Goal: Task Accomplishment & Management: Manage account settings

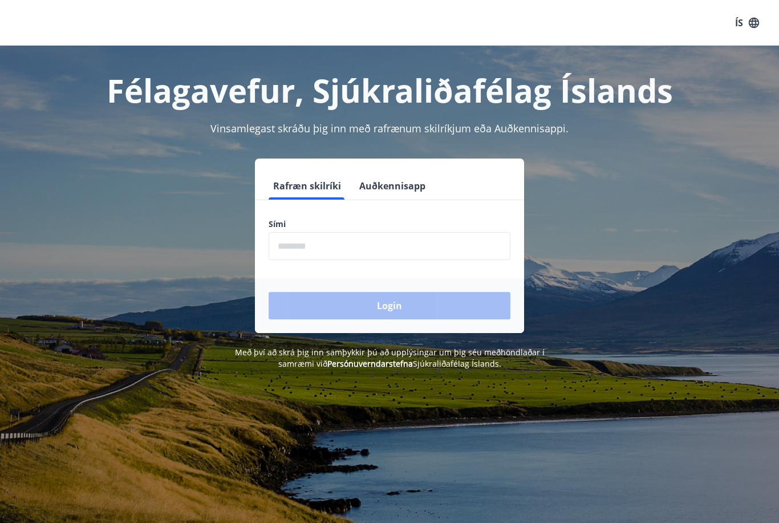
click at [371, 249] on input "phone" at bounding box center [390, 246] width 242 height 28
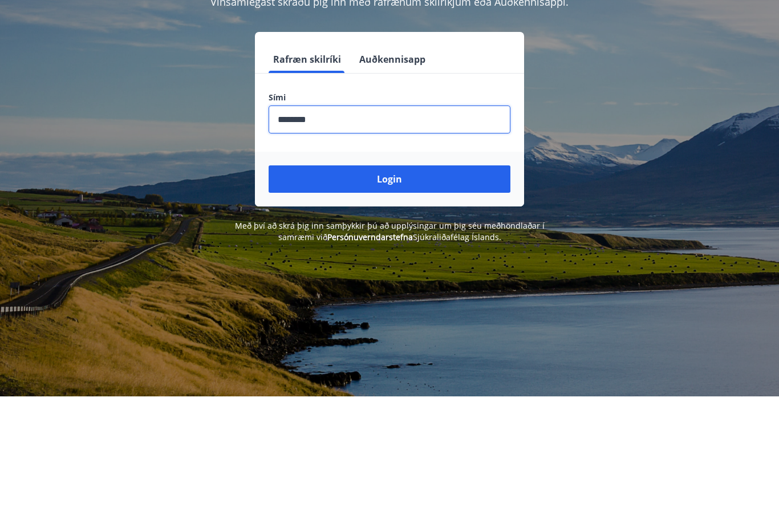
type input "********"
click at [398, 292] on button "Login" at bounding box center [390, 305] width 242 height 27
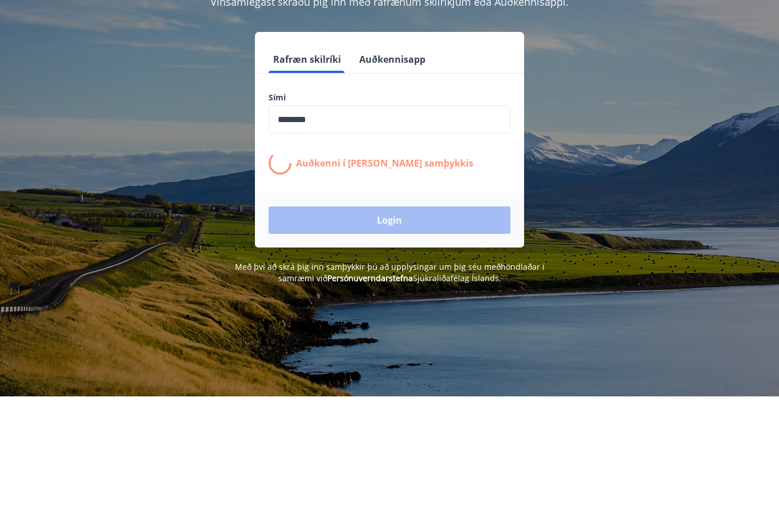
scroll to position [127, 0]
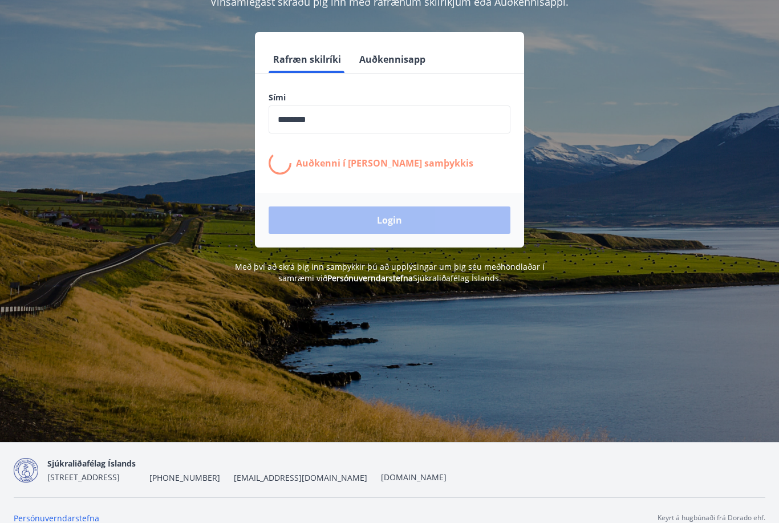
click at [2, 92] on div "Félagavefur, Sjúkraliðafélag Íslands Vinsamlegast skráðu þig inn með rafrænum s…" at bounding box center [389, 101] width 779 height 365
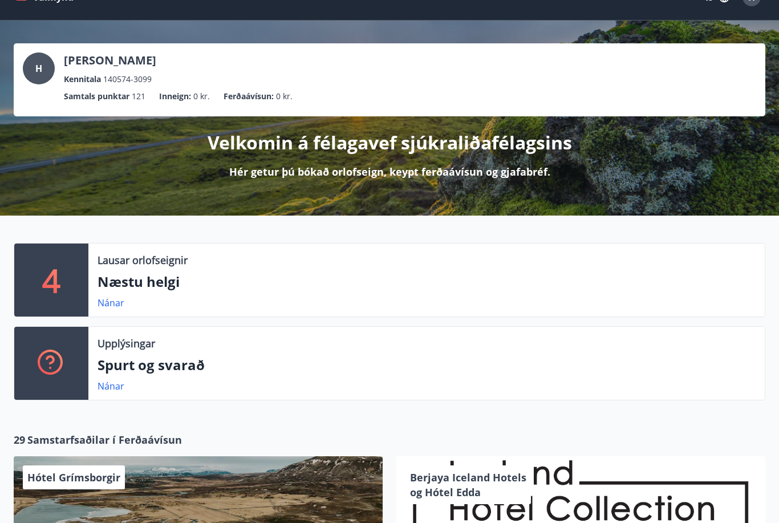
scroll to position [25, 0]
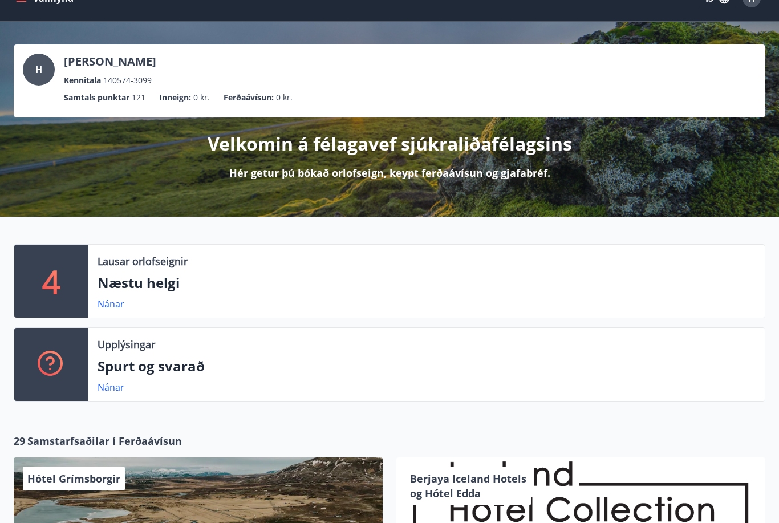
click at [104, 306] on link "Nánar" at bounding box center [111, 304] width 27 height 13
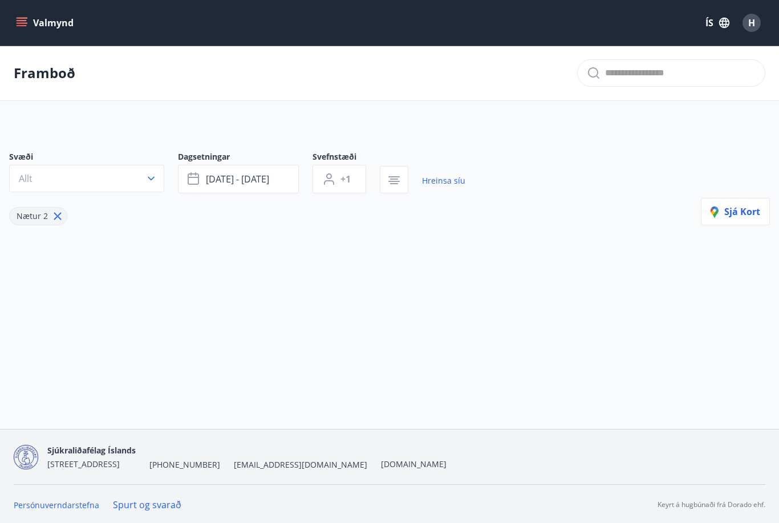
type input "*"
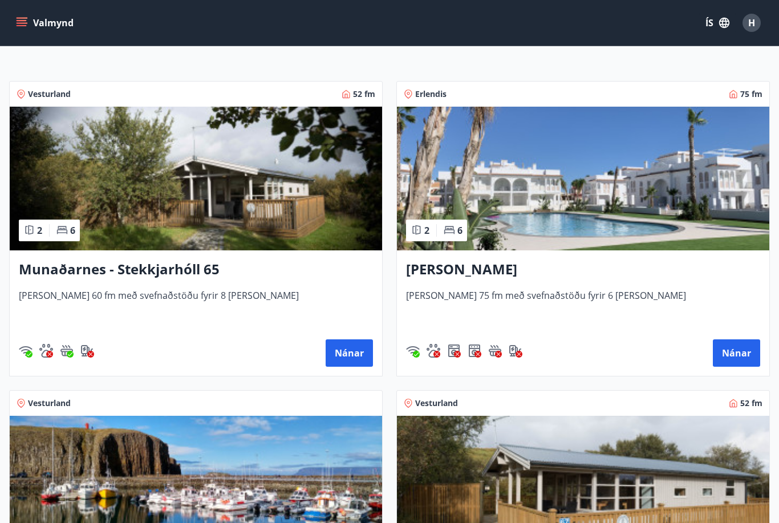
scroll to position [200, 0]
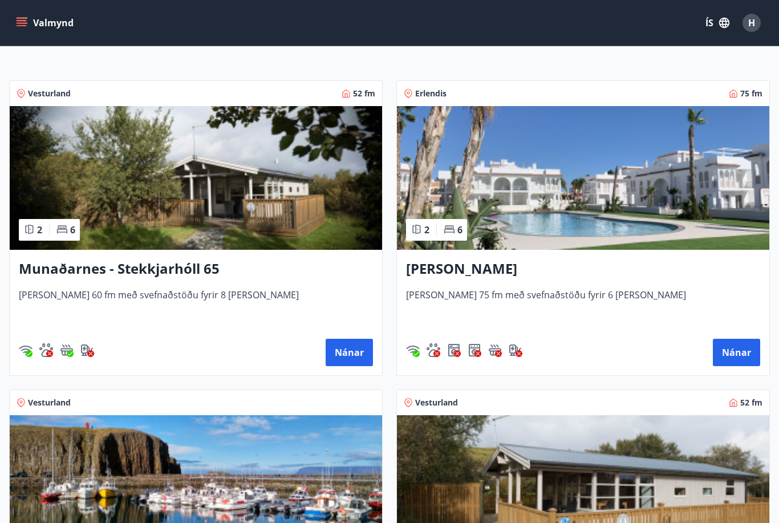
click at [64, 273] on h3 "Munaðarnes - Stekkjarhóll 65" at bounding box center [196, 269] width 354 height 21
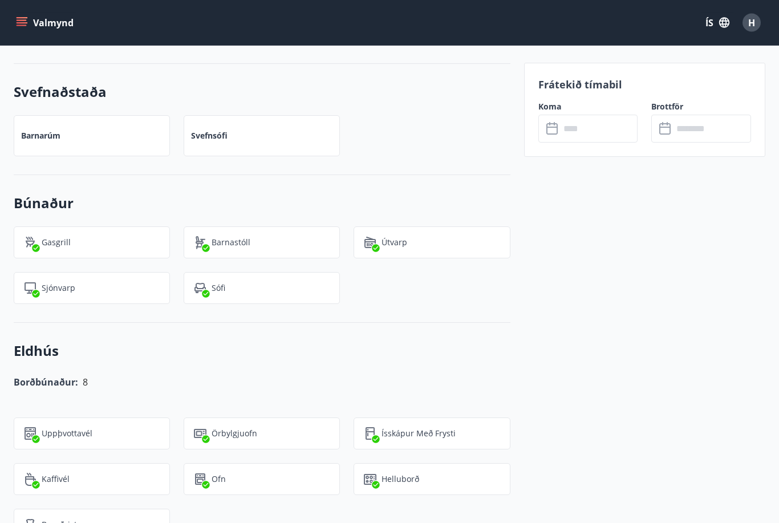
scroll to position [987, 0]
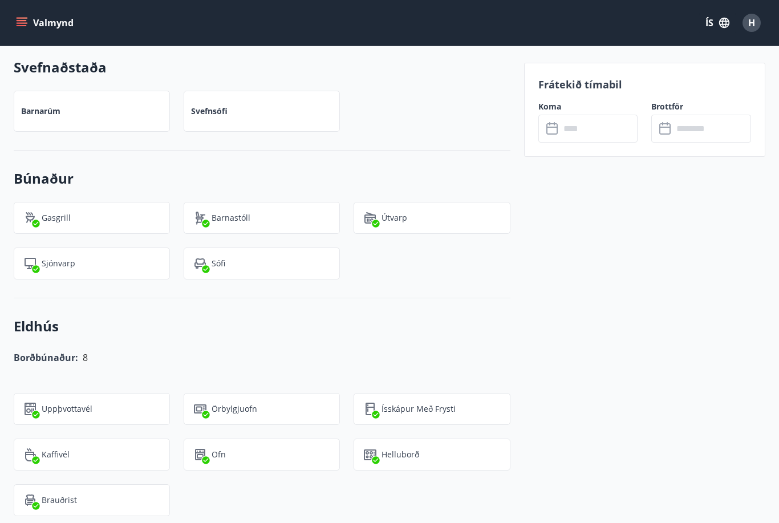
click at [13, 425] on div "Kaffivél" at bounding box center [85, 448] width 170 height 46
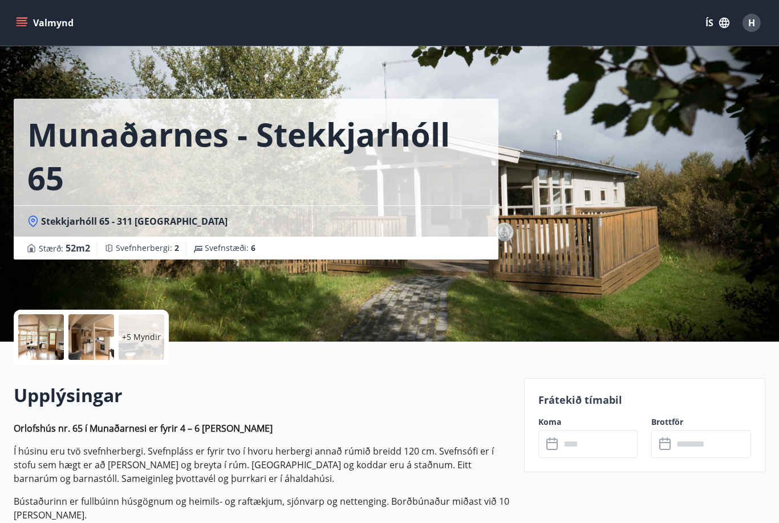
scroll to position [0, 0]
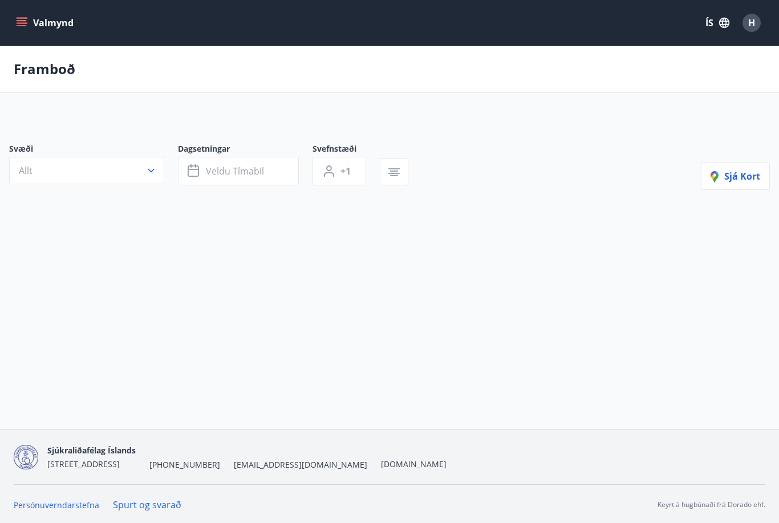
type input "*"
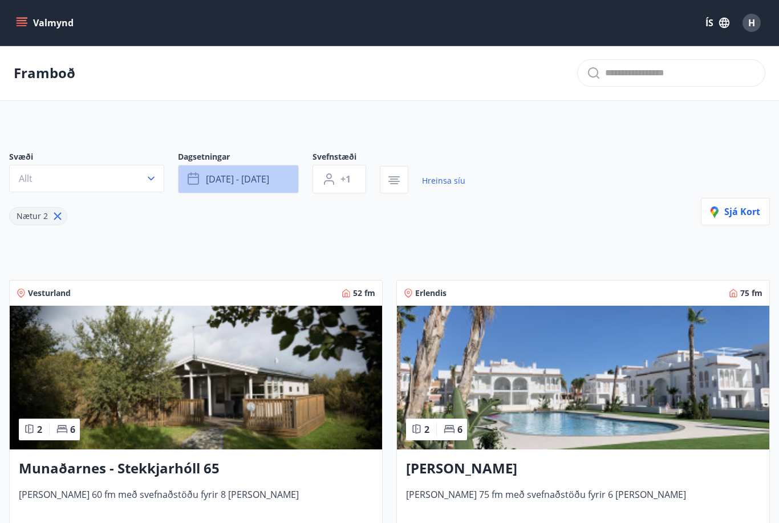
click at [278, 172] on button "ágú 29 - sep 01" at bounding box center [238, 179] width 121 height 29
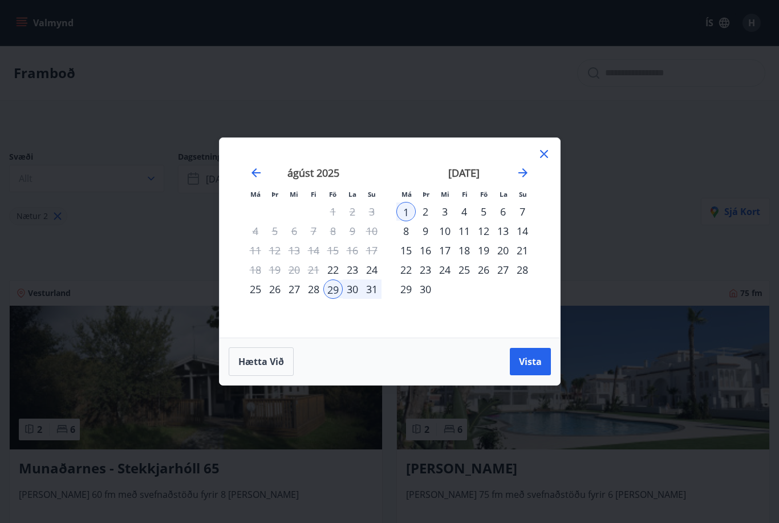
click at [488, 216] on div "5" at bounding box center [483, 211] width 19 height 19
click at [467, 233] on div "11" at bounding box center [464, 230] width 19 height 19
click at [531, 362] on span "Vista" at bounding box center [530, 361] width 23 height 13
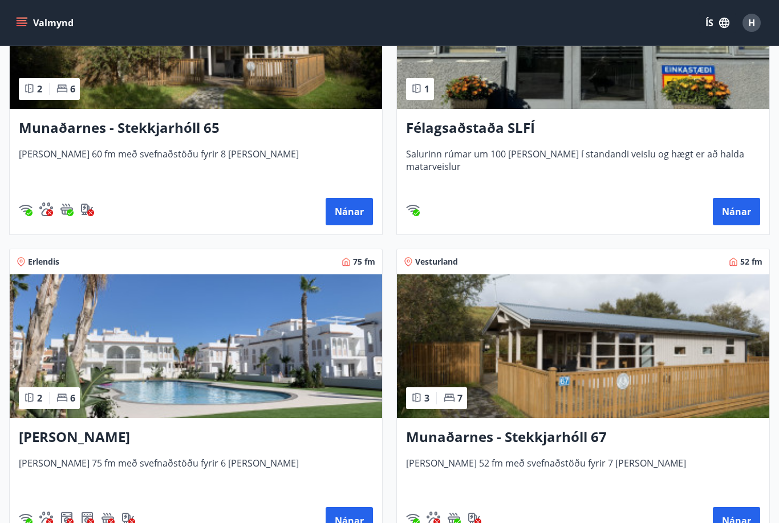
scroll to position [348, 0]
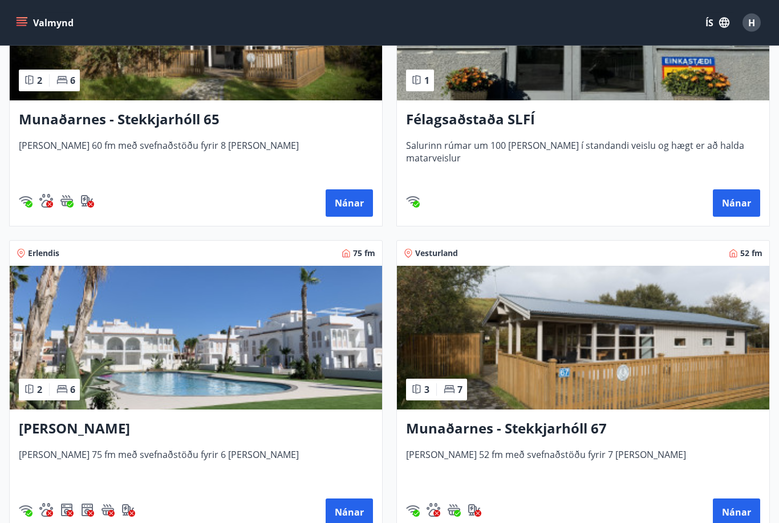
click at [732, 335] on img at bounding box center [583, 338] width 372 height 144
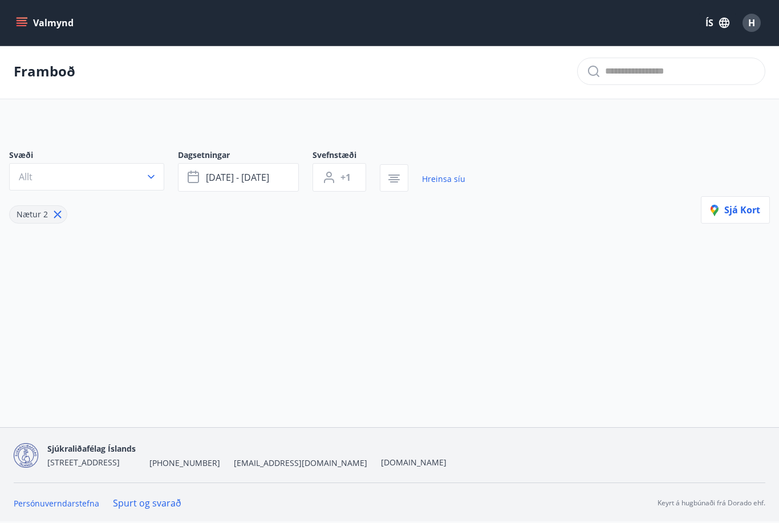
scroll to position [1, 0]
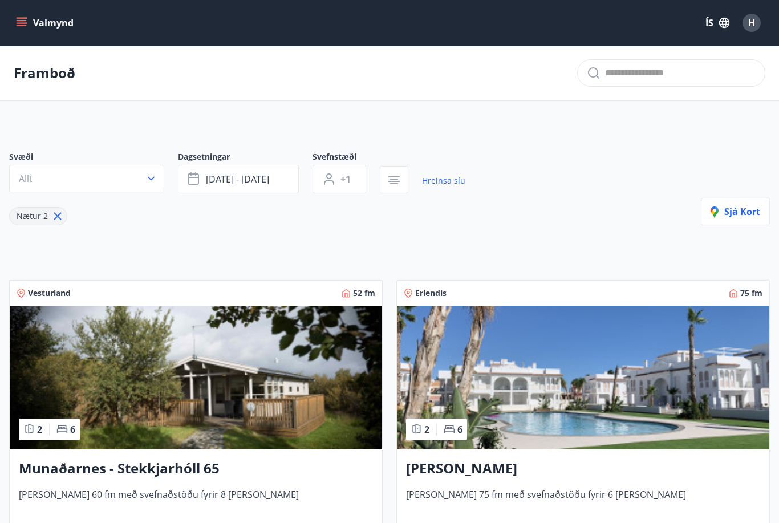
click at [21, 24] on icon "menu" at bounding box center [21, 22] width 11 height 11
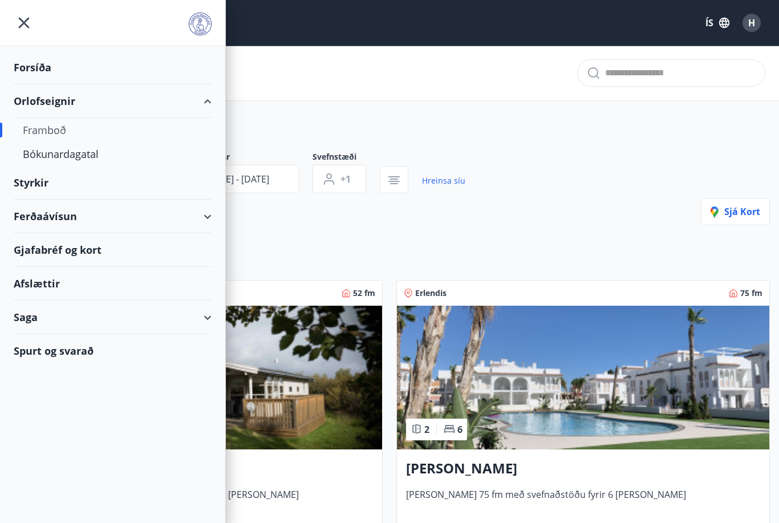
click at [202, 218] on div "Ferðaávísun" at bounding box center [113, 217] width 198 height 34
type input "*"
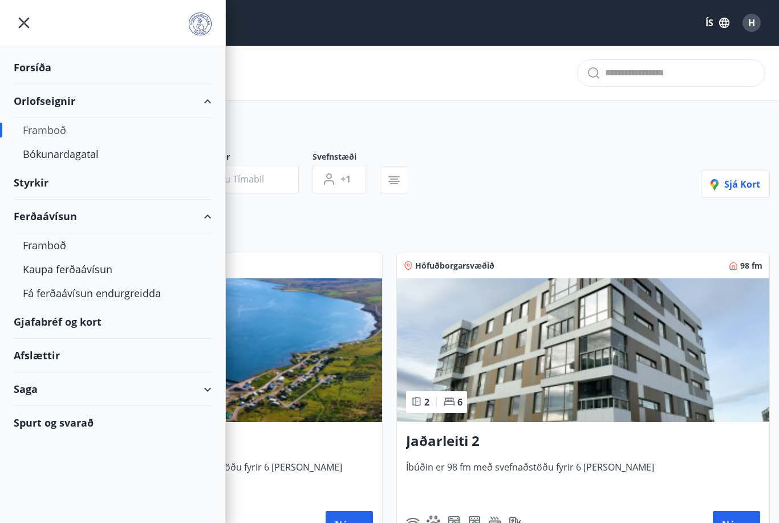
click at [37, 273] on div "Kaupa ferðaávísun" at bounding box center [113, 269] width 180 height 24
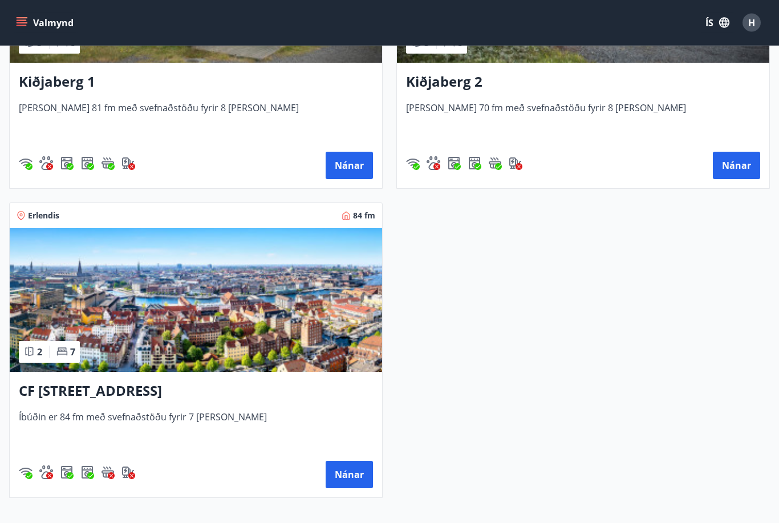
scroll to position [2833, 0]
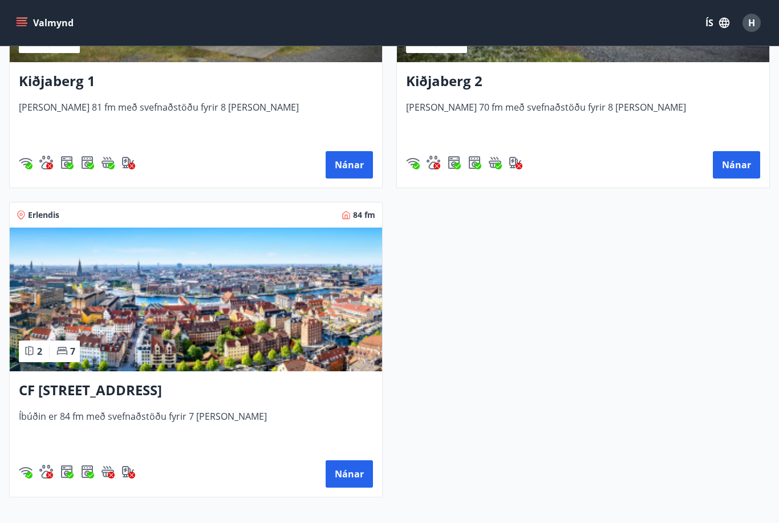
click at [21, 20] on icon "menu" at bounding box center [22, 20] width 10 height 1
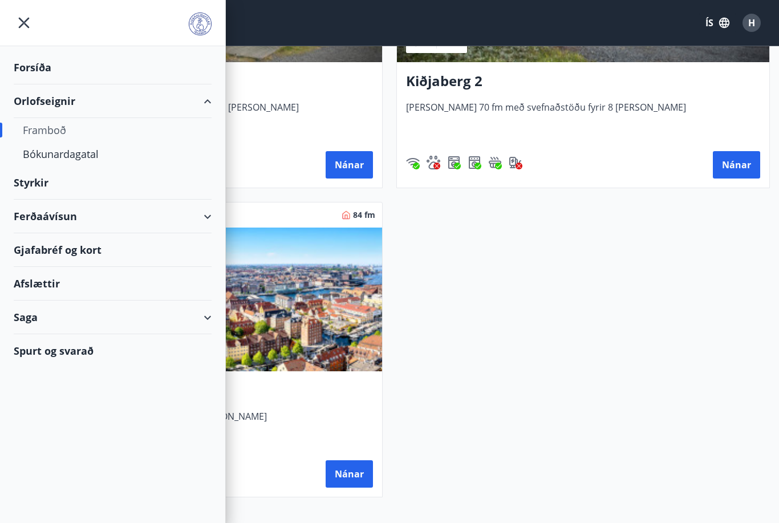
click at [24, 278] on div "Afslættir" at bounding box center [113, 284] width 198 height 34
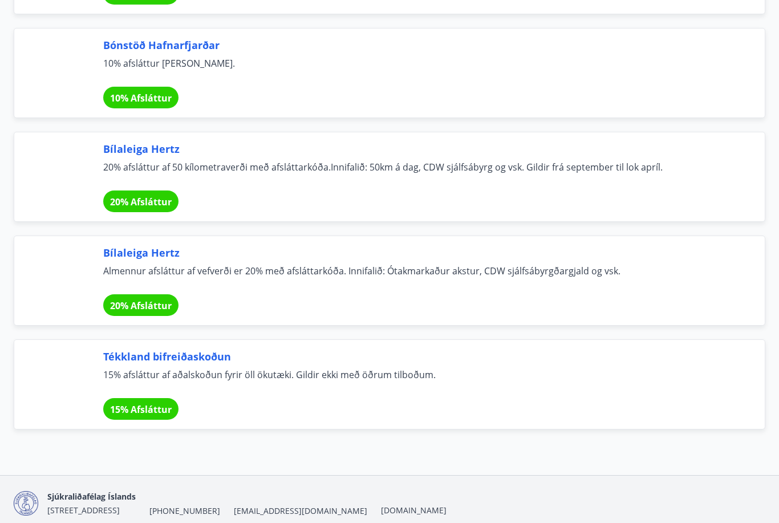
scroll to position [8087, 0]
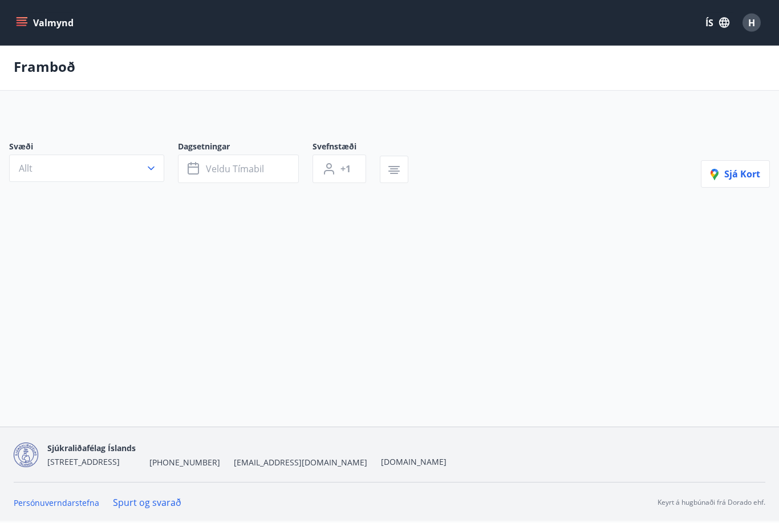
scroll to position [38, 0]
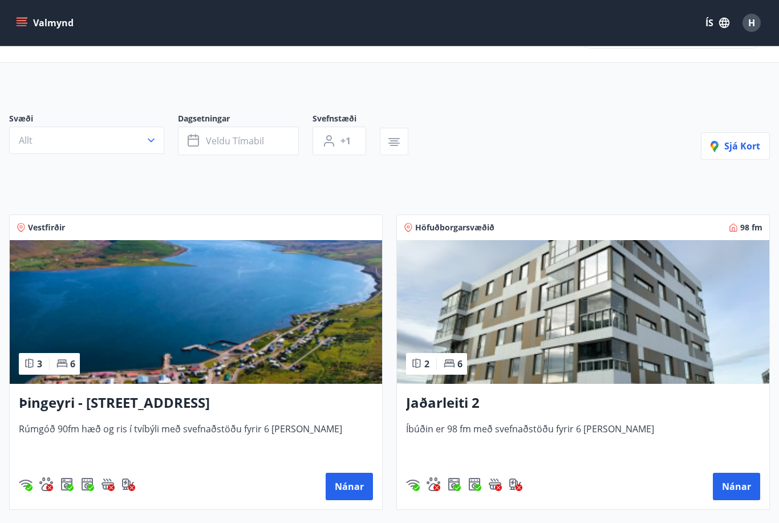
click at [21, 26] on icon "menu" at bounding box center [22, 25] width 10 height 1
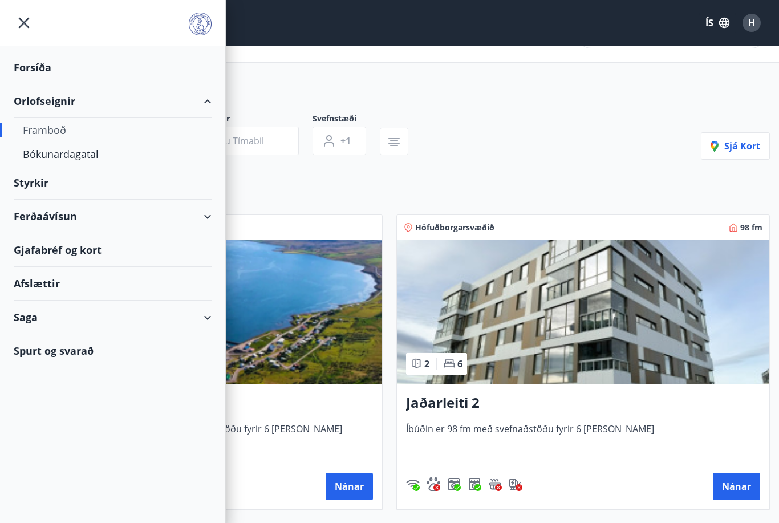
click at [16, 84] on div "Styrkir" at bounding box center [113, 68] width 198 height 34
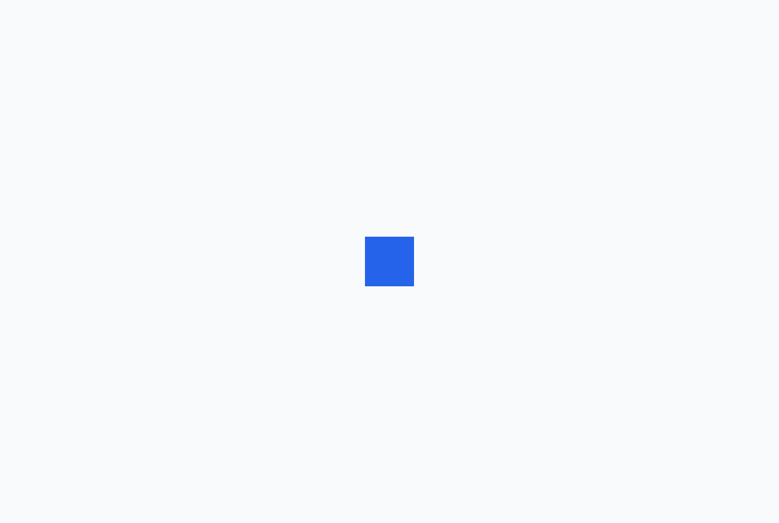
click at [5, 163] on div at bounding box center [389, 261] width 779 height 523
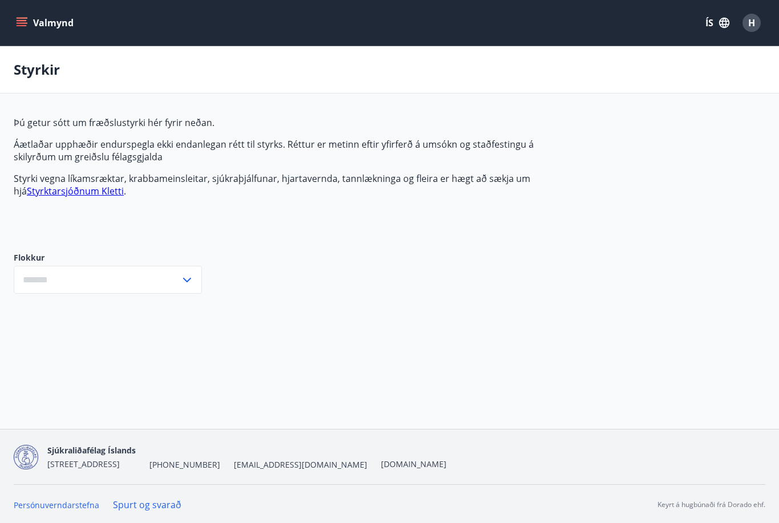
type input "***"
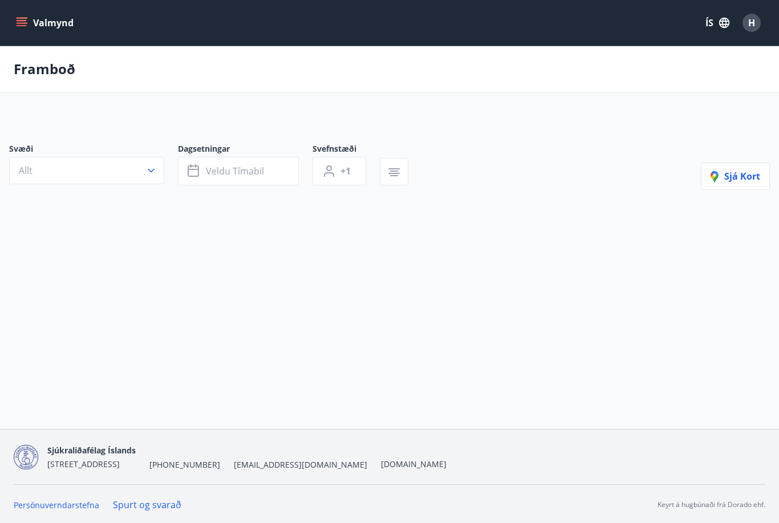
scroll to position [37, 0]
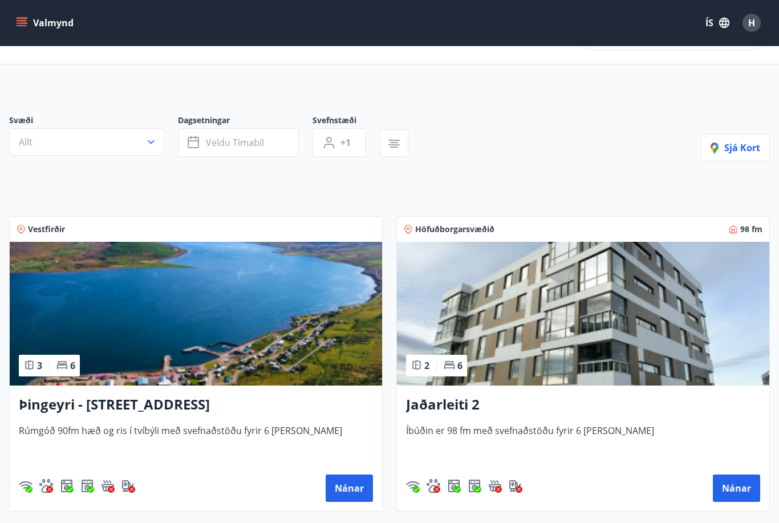
click at [19, 17] on button "Valmynd" at bounding box center [46, 23] width 64 height 21
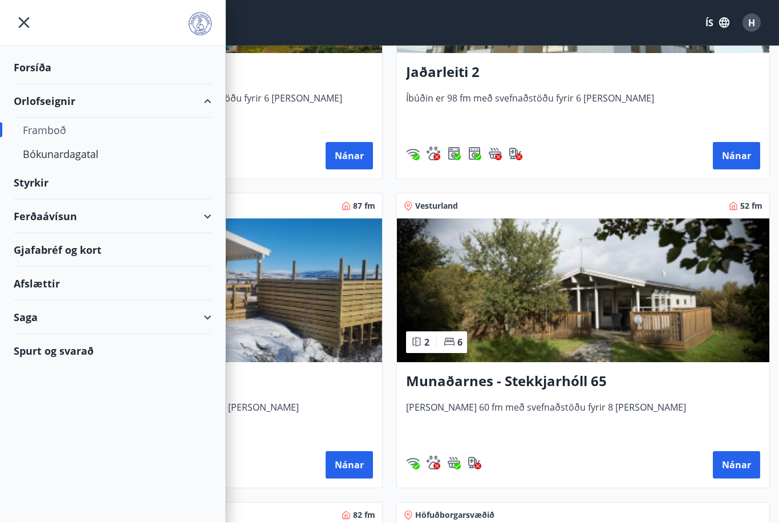
scroll to position [352, 0]
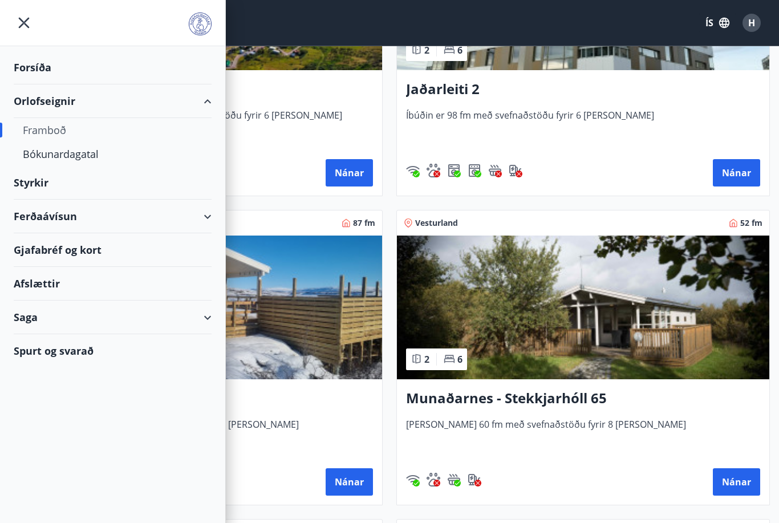
click at [743, 16] on span "H" at bounding box center [752, 23] width 18 height 18
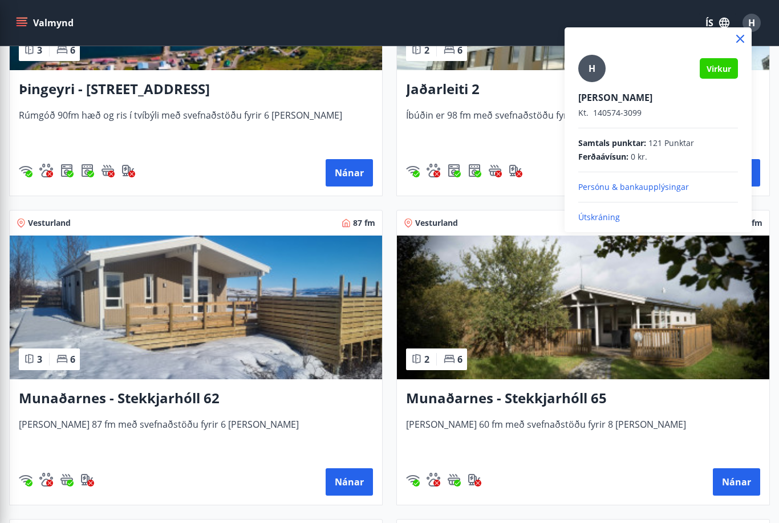
click at [587, 222] on p "Útskráning" at bounding box center [658, 217] width 160 height 11
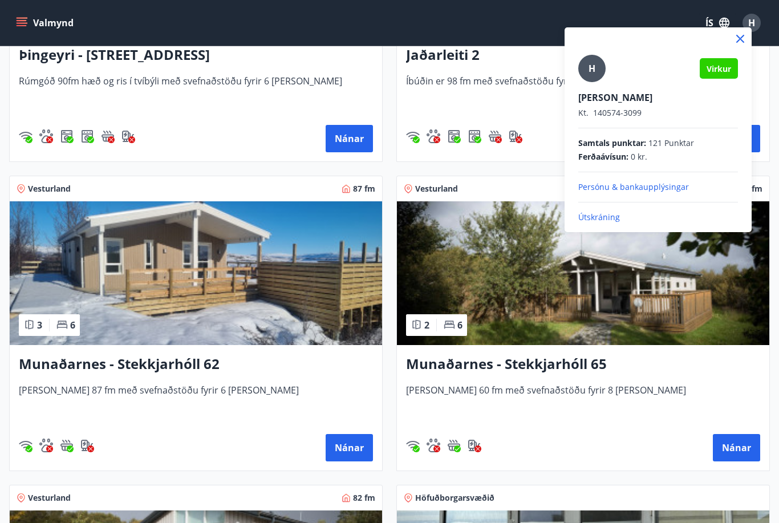
scroll to position [388, 0]
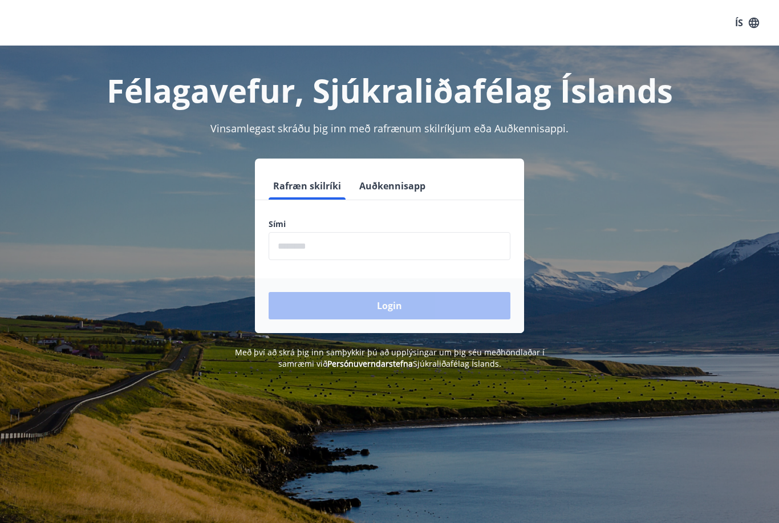
scroll to position [61, 0]
